Goal: Information Seeking & Learning: Check status

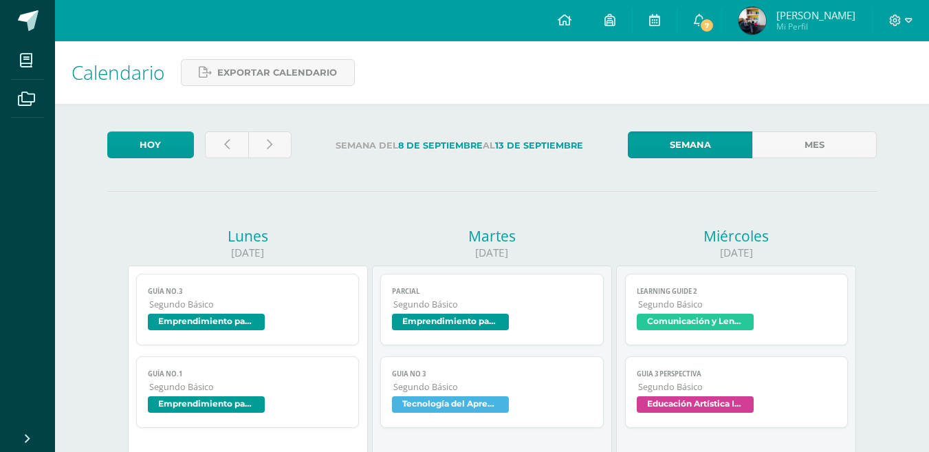
scroll to position [72, 0]
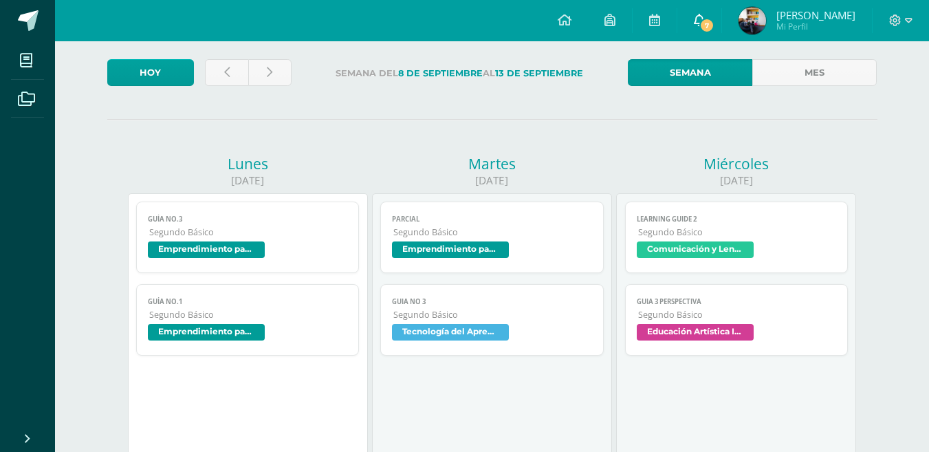
click at [721, 10] on link "7" at bounding box center [699, 20] width 44 height 41
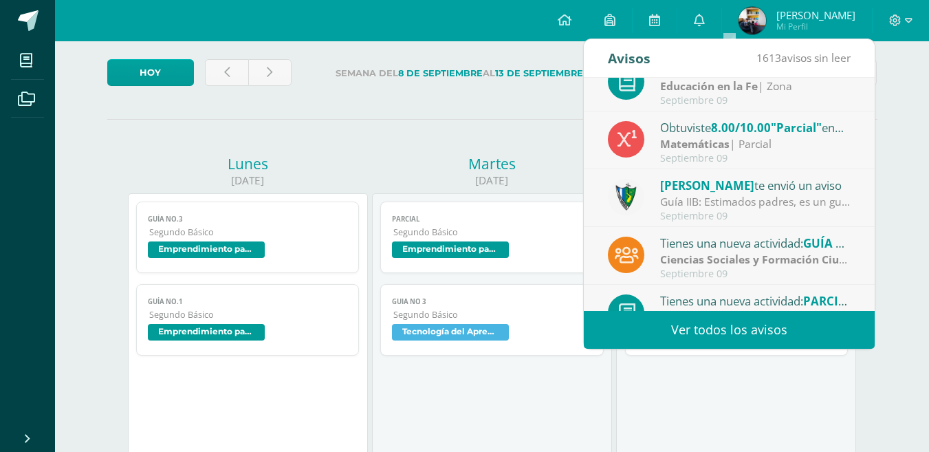
scroll to position [0, 0]
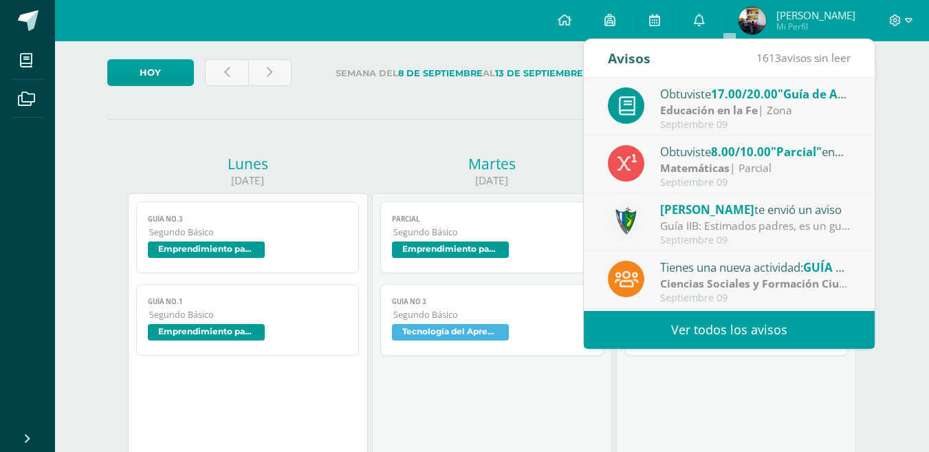
click at [778, 95] on span "17.00/20.00" at bounding box center [744, 94] width 67 height 16
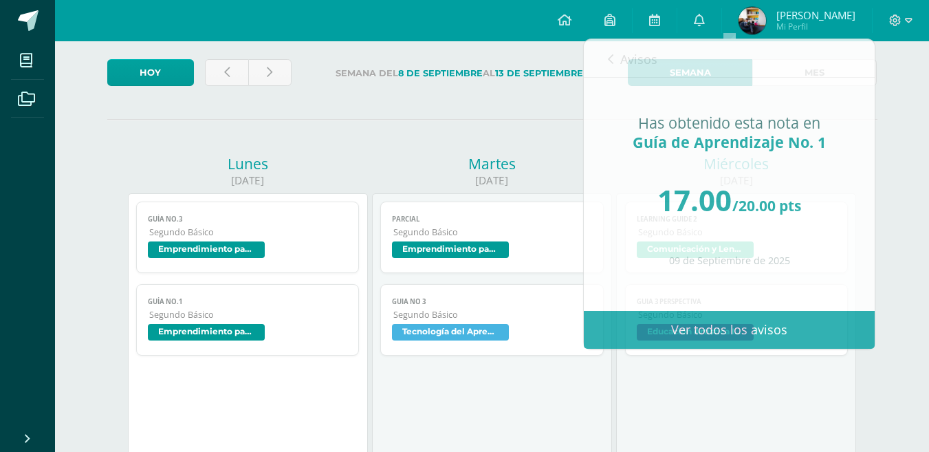
click at [796, 13] on span "José Pablo Mi Perfil" at bounding box center [797, 21] width 122 height 28
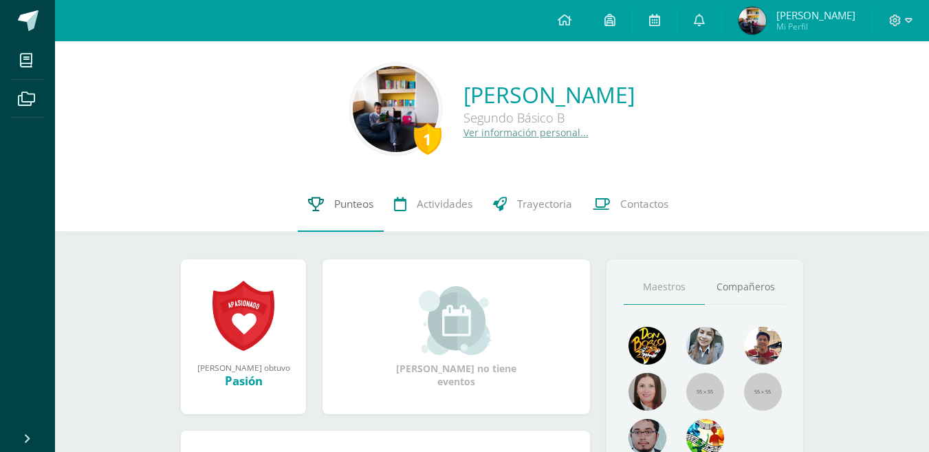
click at [363, 213] on link "Punteos" at bounding box center [341, 204] width 86 height 55
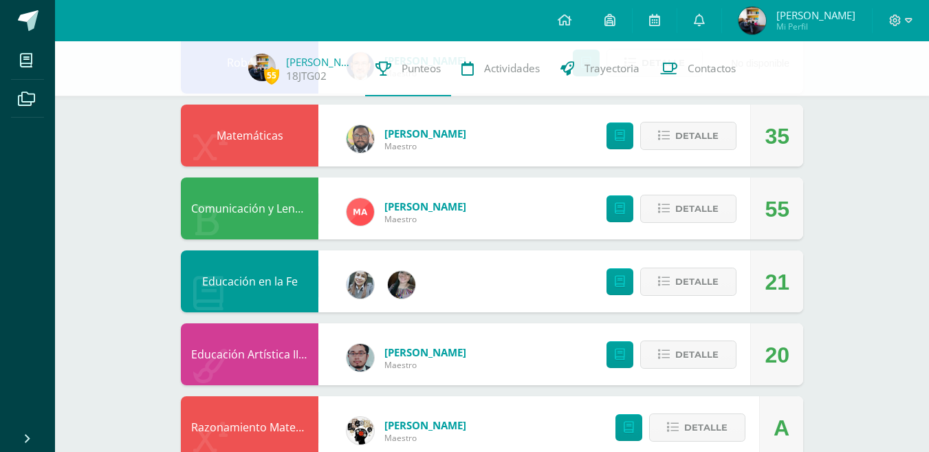
scroll to position [334, 0]
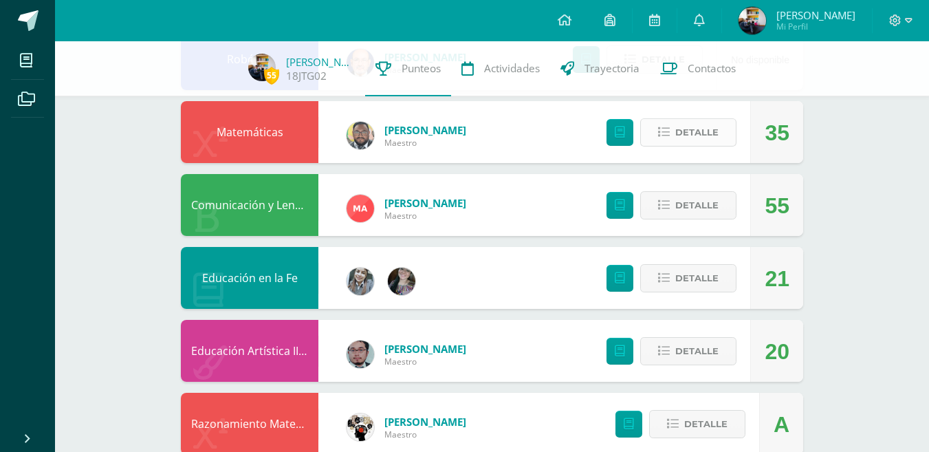
click at [713, 131] on span "Detalle" at bounding box center [696, 132] width 43 height 25
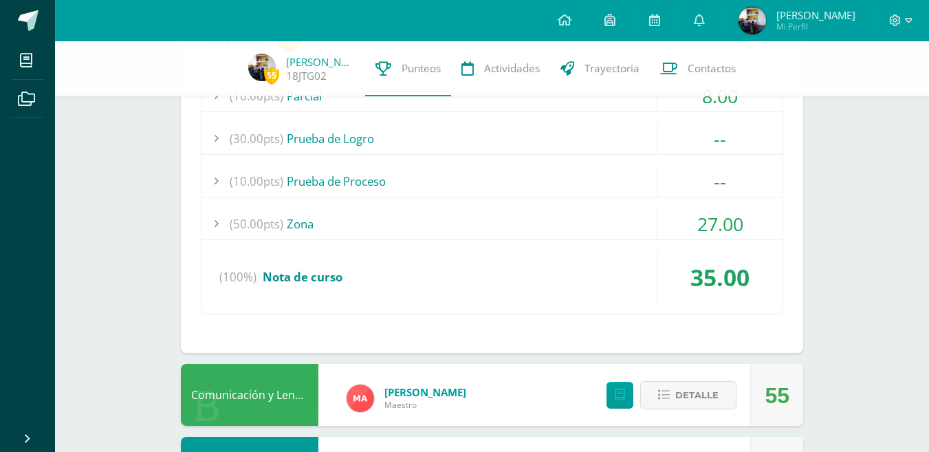
scroll to position [497, 0]
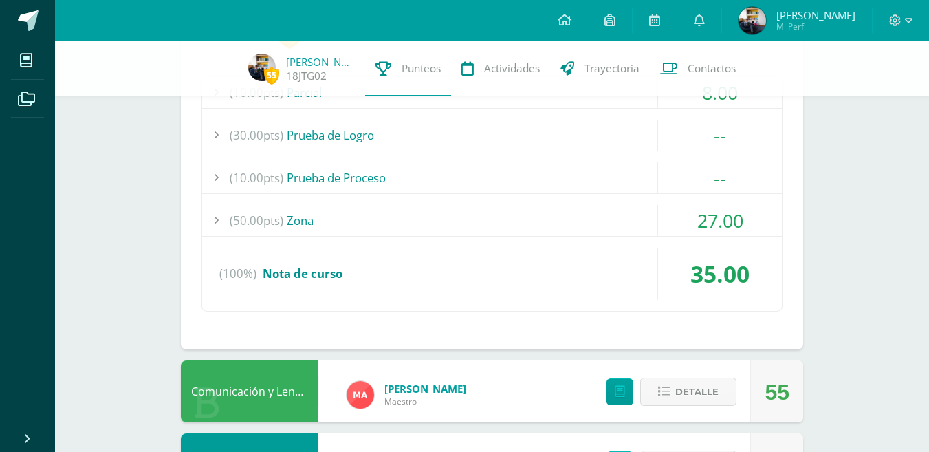
click at [297, 227] on div "(50.00pts) Zona" at bounding box center [492, 220] width 580 height 31
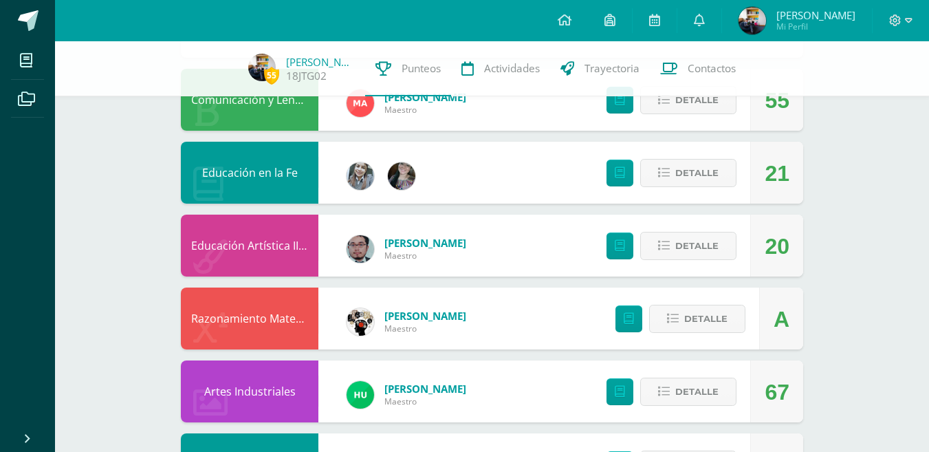
scroll to position [955, 0]
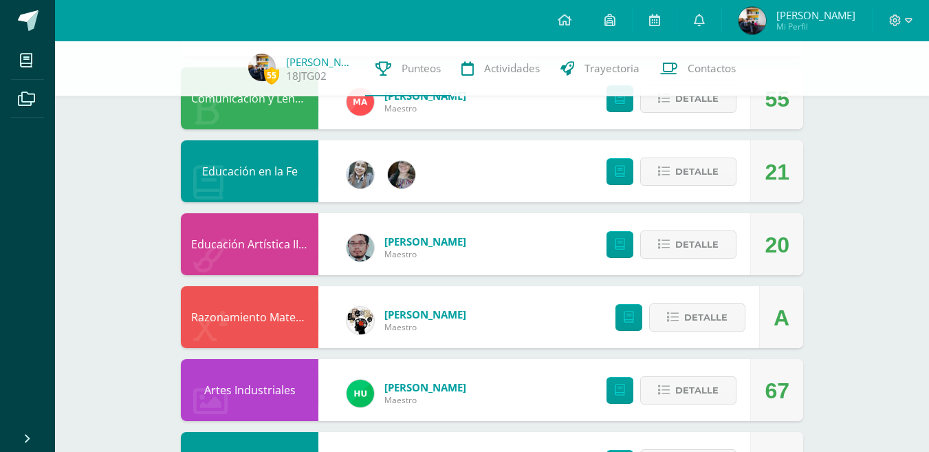
click at [698, 152] on div "Detalle" at bounding box center [668, 171] width 164 height 62
click at [695, 175] on span "Detalle" at bounding box center [696, 171] width 43 height 25
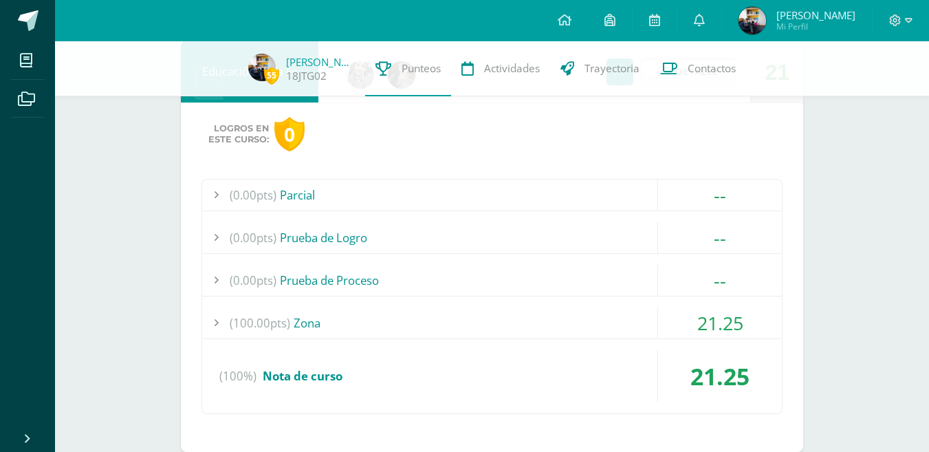
click at [292, 330] on div "(100.00pts) Zona" at bounding box center [492, 322] width 580 height 31
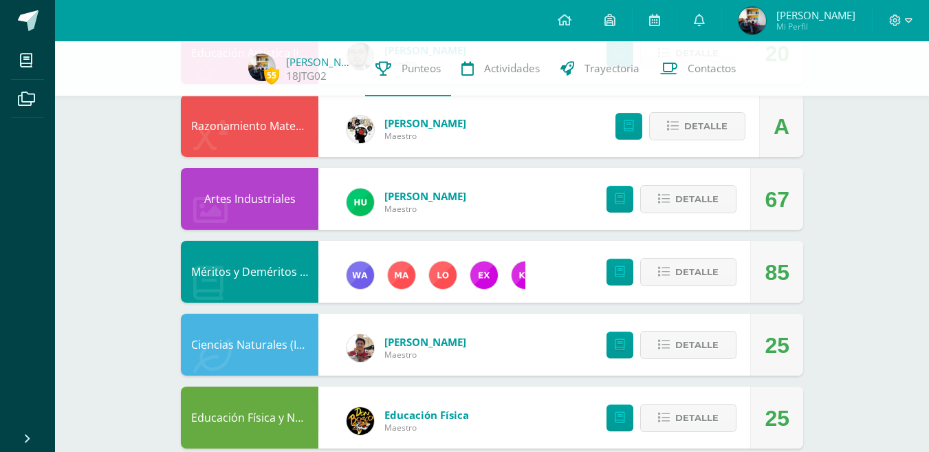
scroll to position [1474, 0]
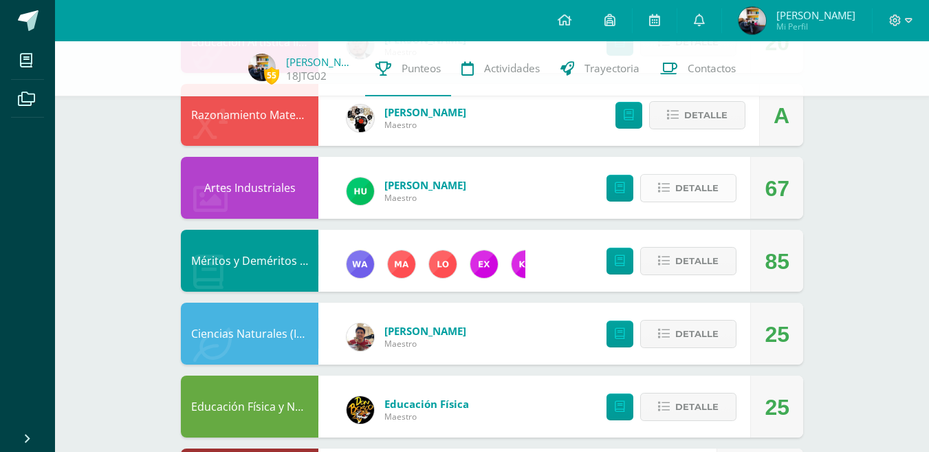
click at [682, 194] on span "Detalle" at bounding box center [696, 187] width 43 height 25
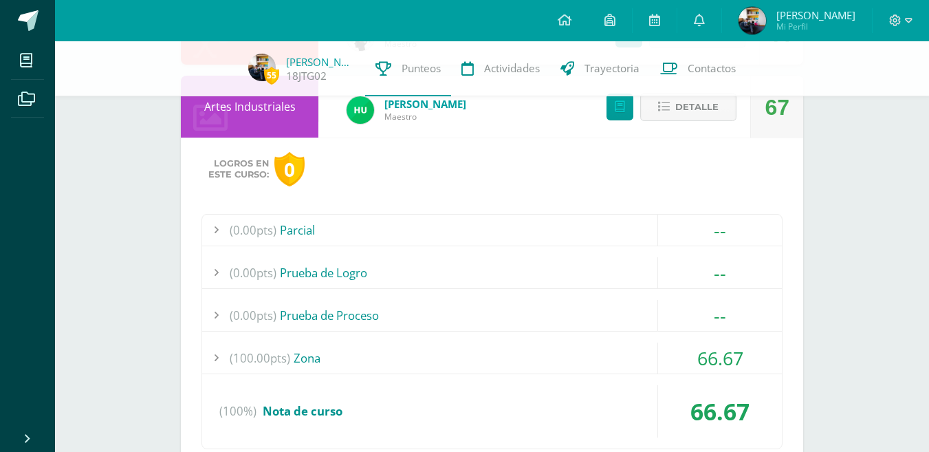
scroll to position [1564, 0]
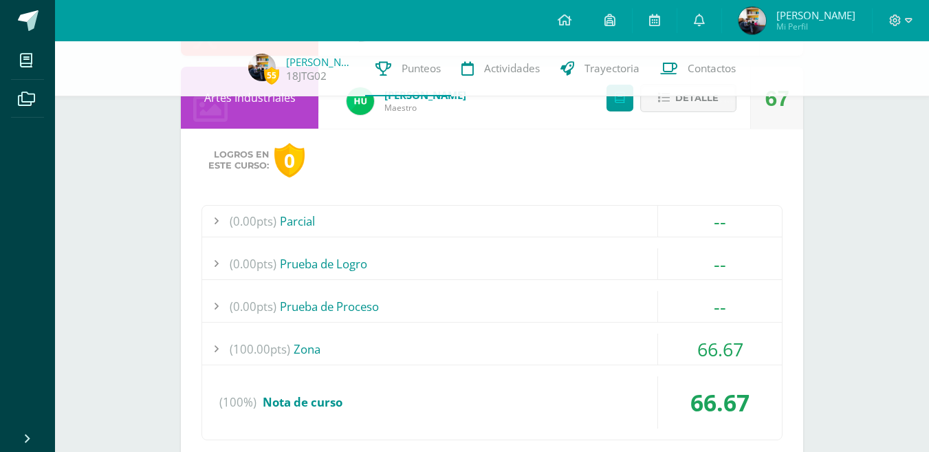
click at [293, 365] on div "(100.00pts) Zona" at bounding box center [492, 349] width 580 height 31
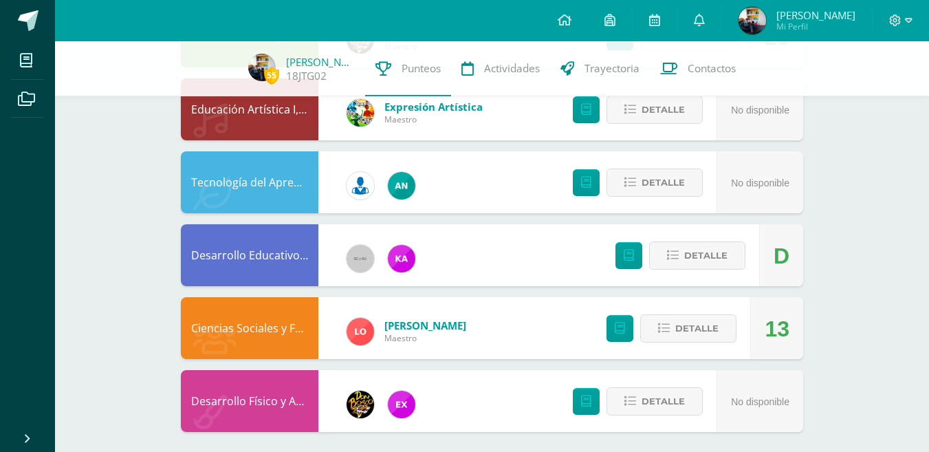
scroll to position [2169, 0]
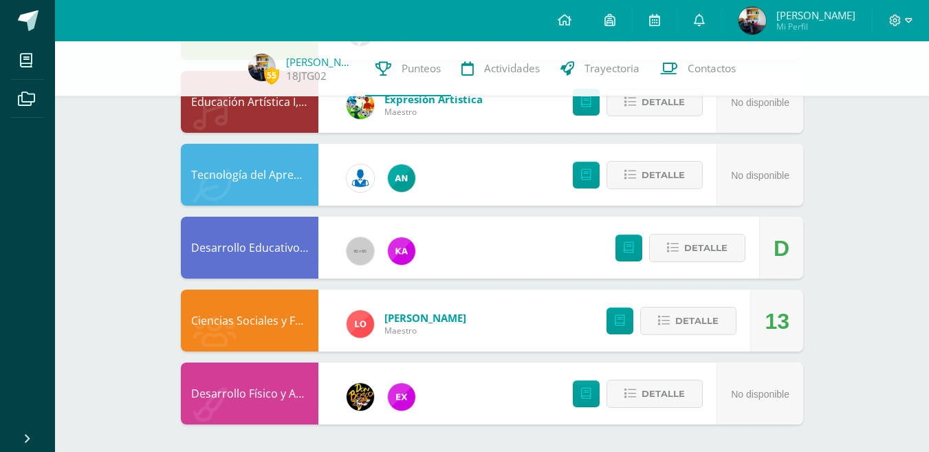
click at [738, 333] on div "Detalle" at bounding box center [668, 321] width 164 height 62
click at [697, 324] on span "Detalle" at bounding box center [696, 320] width 43 height 25
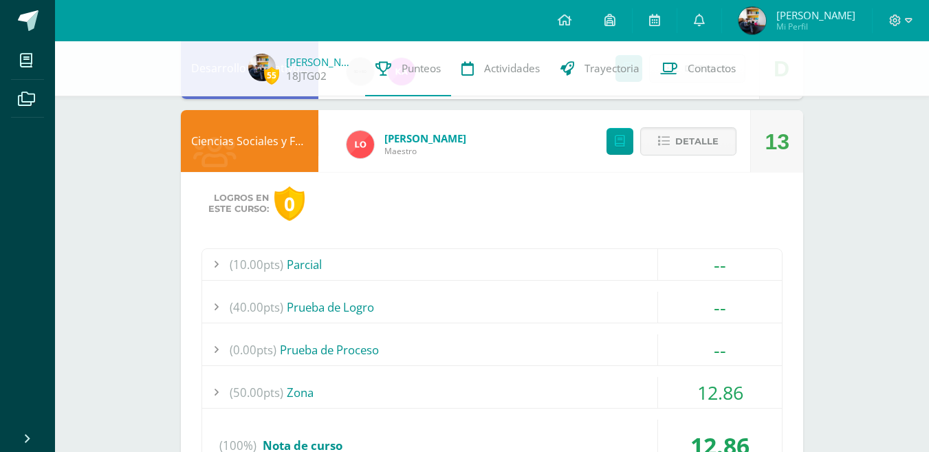
scroll to position [2350, 0]
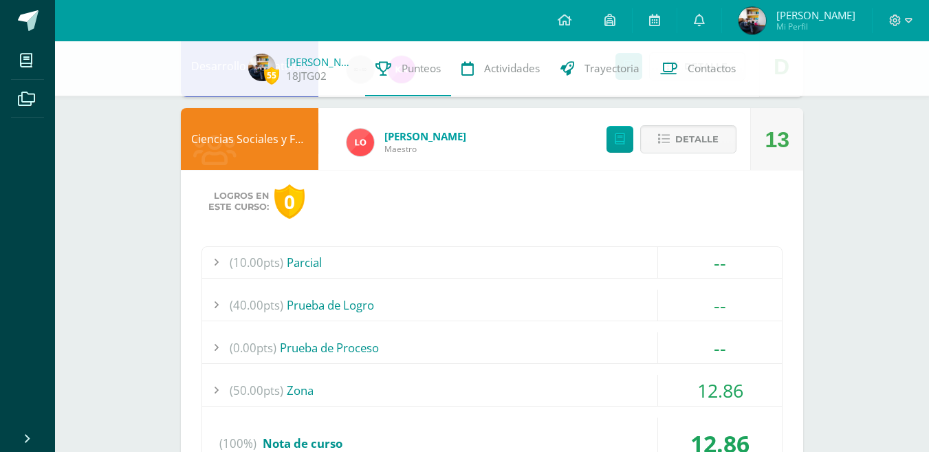
click at [327, 381] on div "(50.00pts) Zona" at bounding box center [492, 390] width 580 height 31
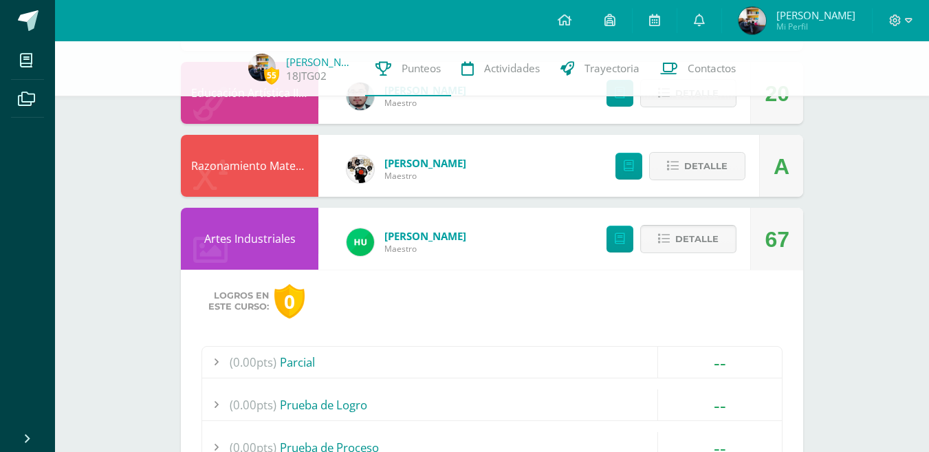
click at [712, 230] on span "Detalle" at bounding box center [696, 238] width 43 height 25
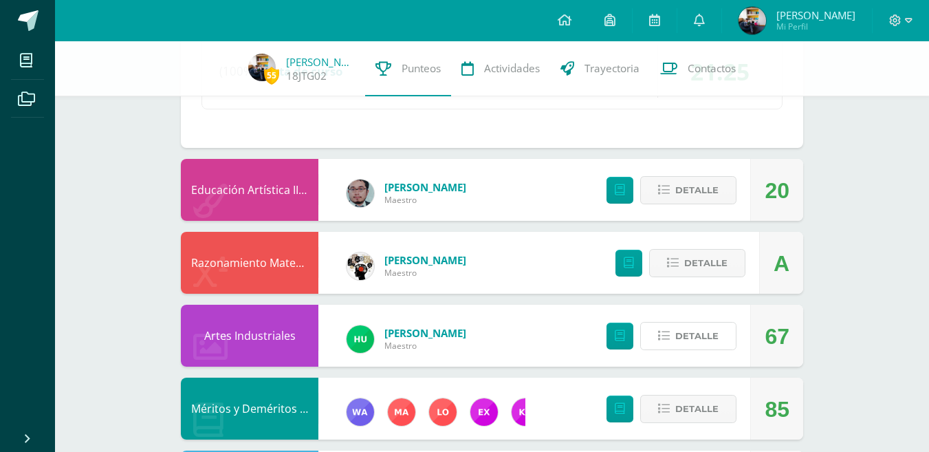
scroll to position [1202, 0]
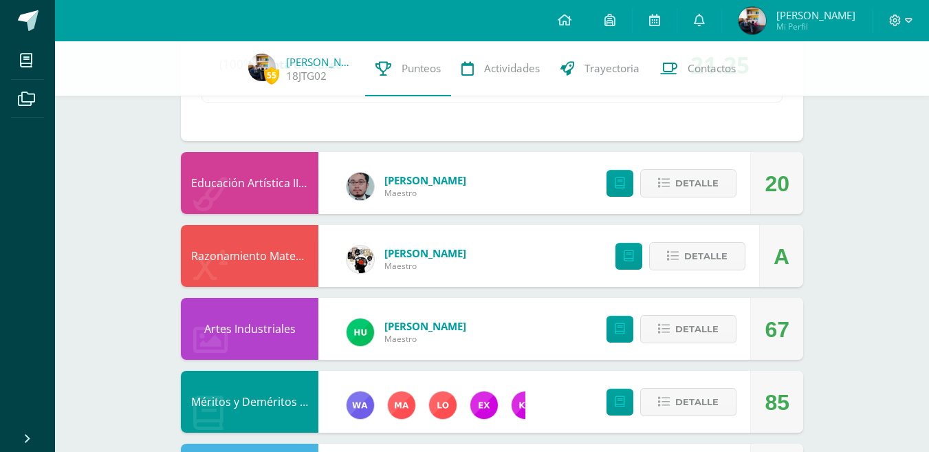
click at [691, 235] on div "Detalle" at bounding box center [677, 256] width 164 height 62
click at [705, 261] on span "Detalle" at bounding box center [705, 255] width 43 height 25
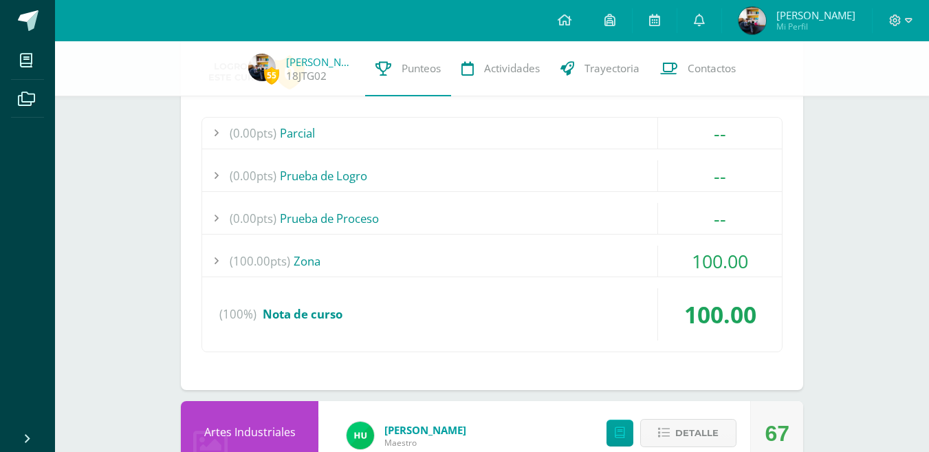
scroll to position [1475, 0]
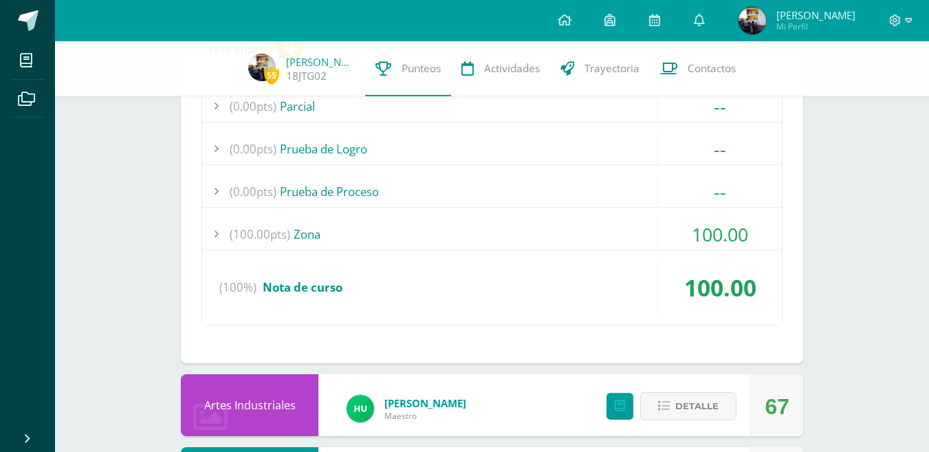
click at [325, 233] on div "(100.00pts) Zona" at bounding box center [492, 234] width 580 height 31
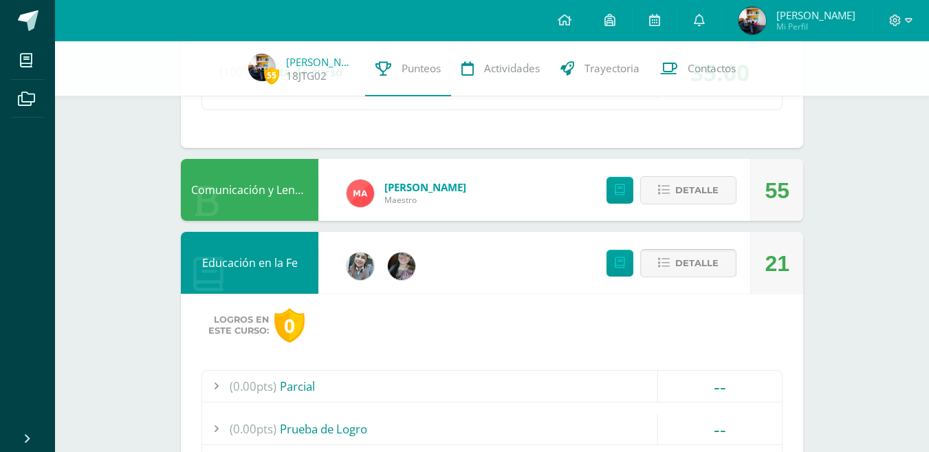
scroll to position [704, 0]
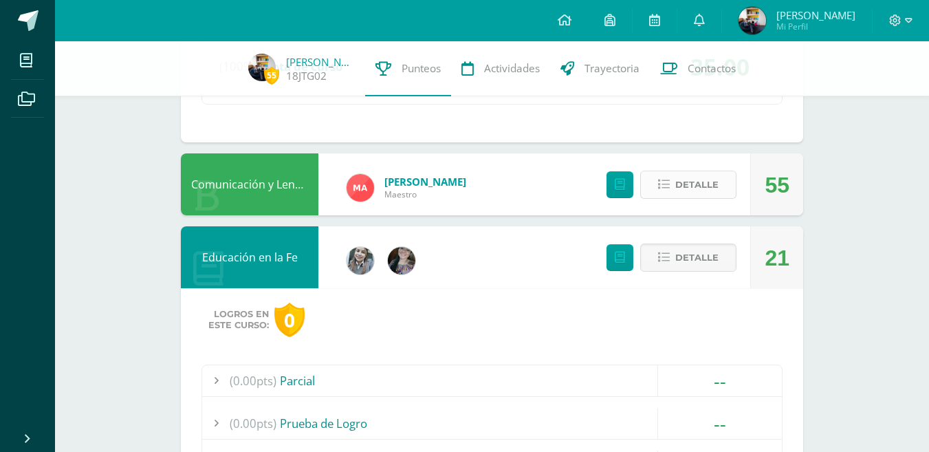
click at [687, 189] on span "Detalle" at bounding box center [696, 184] width 43 height 25
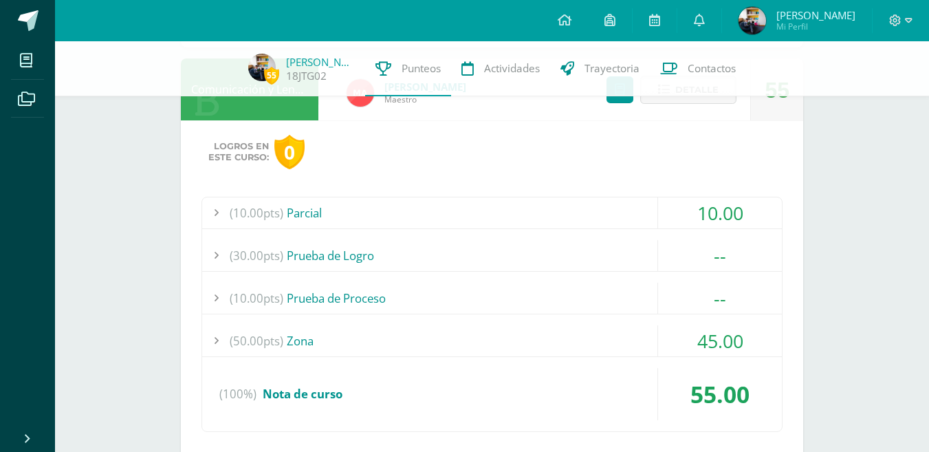
scroll to position [798, 0]
click at [272, 354] on span "(50.00pts)" at bounding box center [257, 341] width 54 height 31
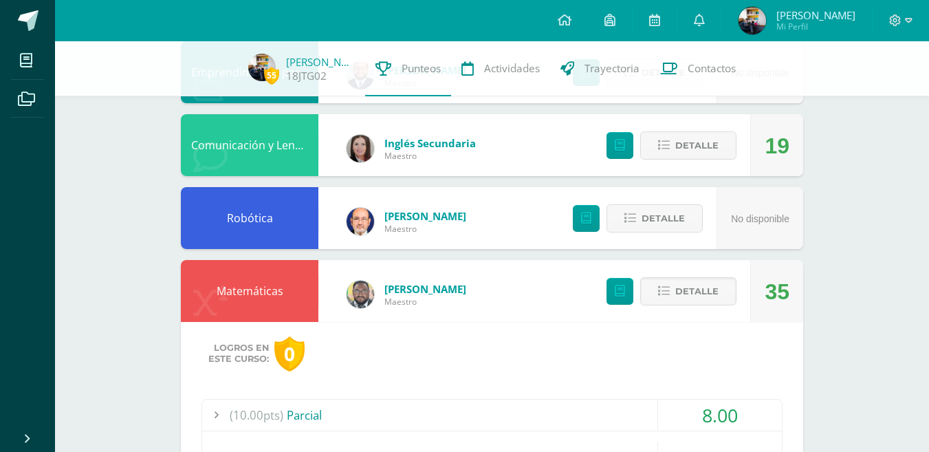
scroll to position [171, 0]
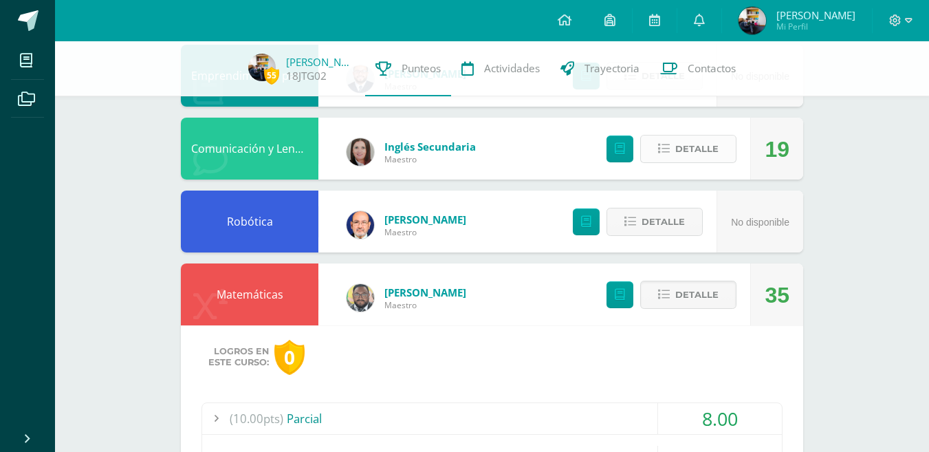
click at [706, 162] on button "Detalle" at bounding box center [688, 149] width 96 height 28
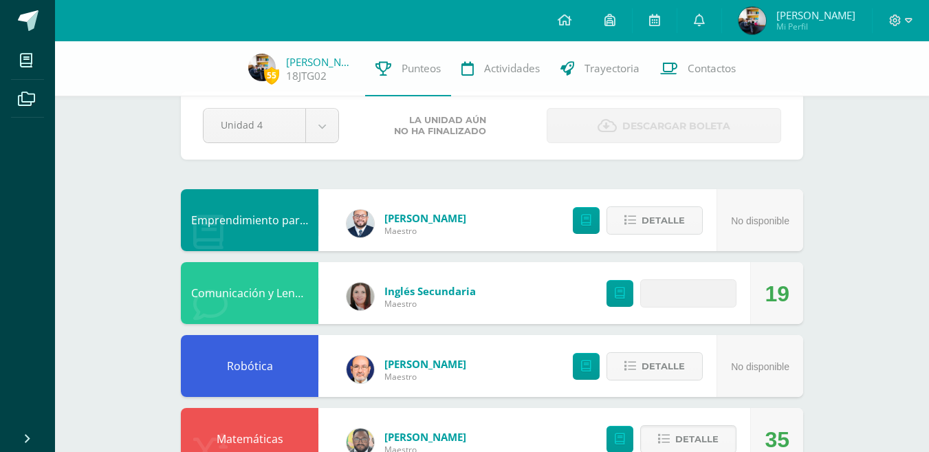
scroll to position [0, 0]
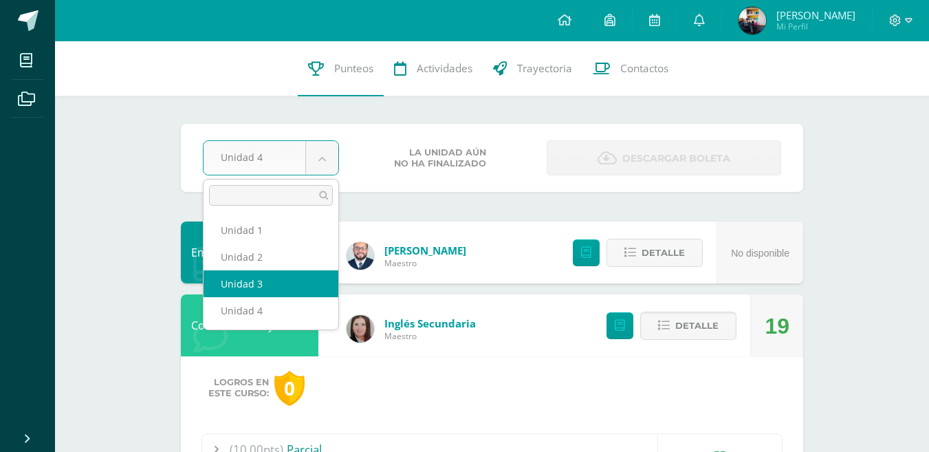
select select "Unidad 3"
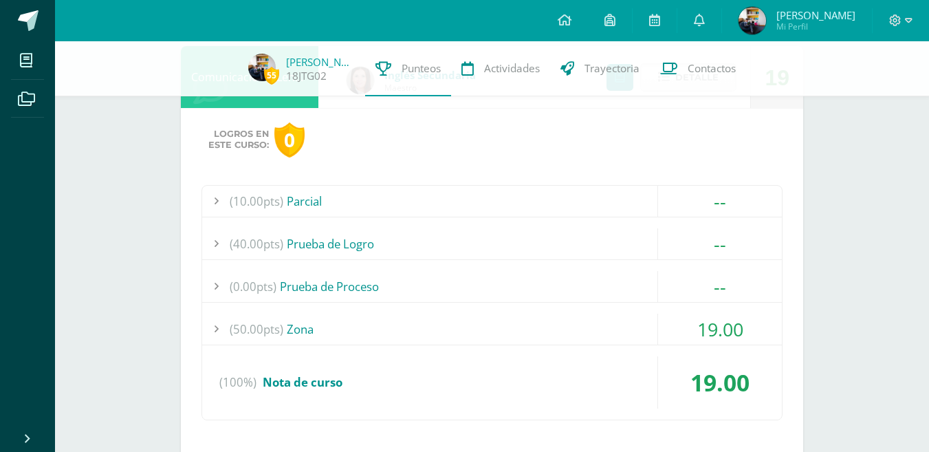
scroll to position [267, 0]
